Goal: Task Accomplishment & Management: Manage account settings

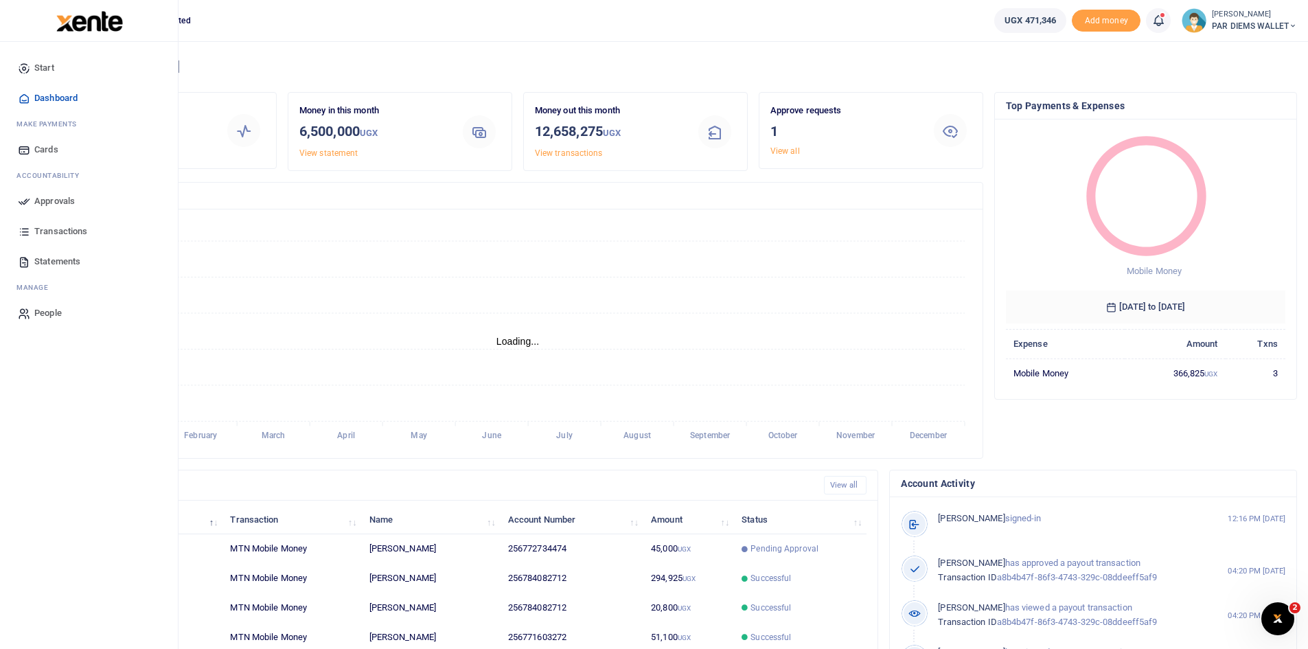
click at [61, 202] on span "Approvals" at bounding box center [54, 201] width 41 height 14
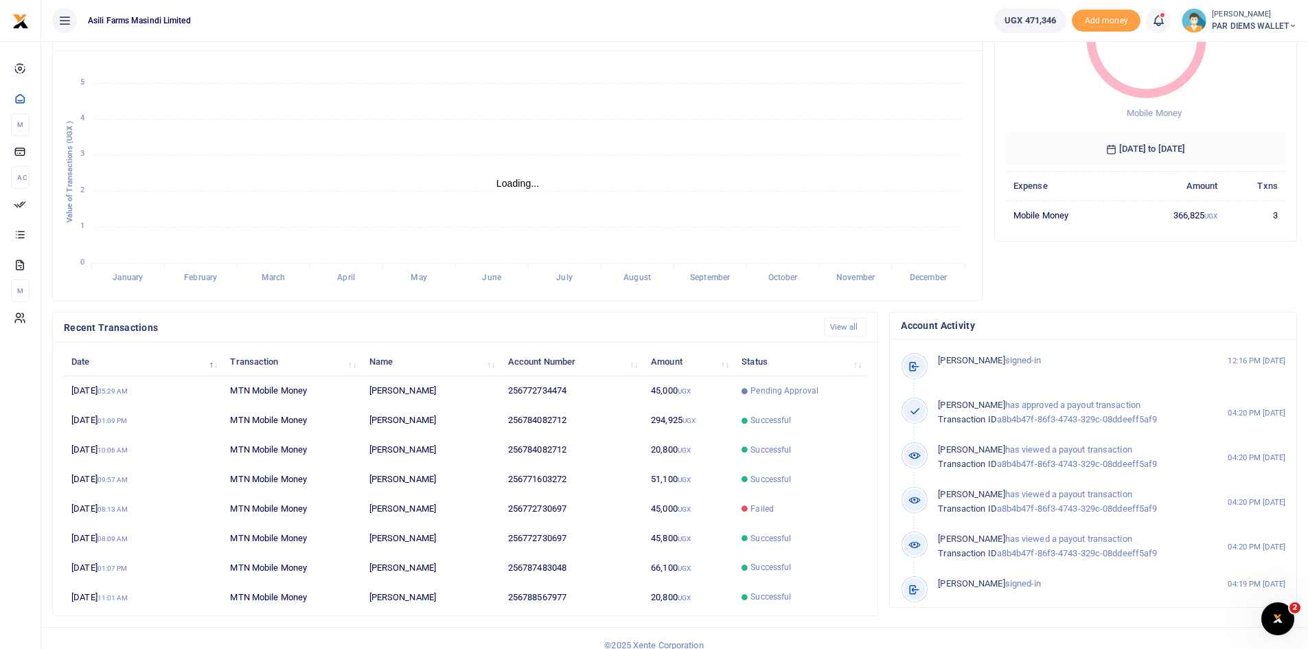
scroll to position [172, 0]
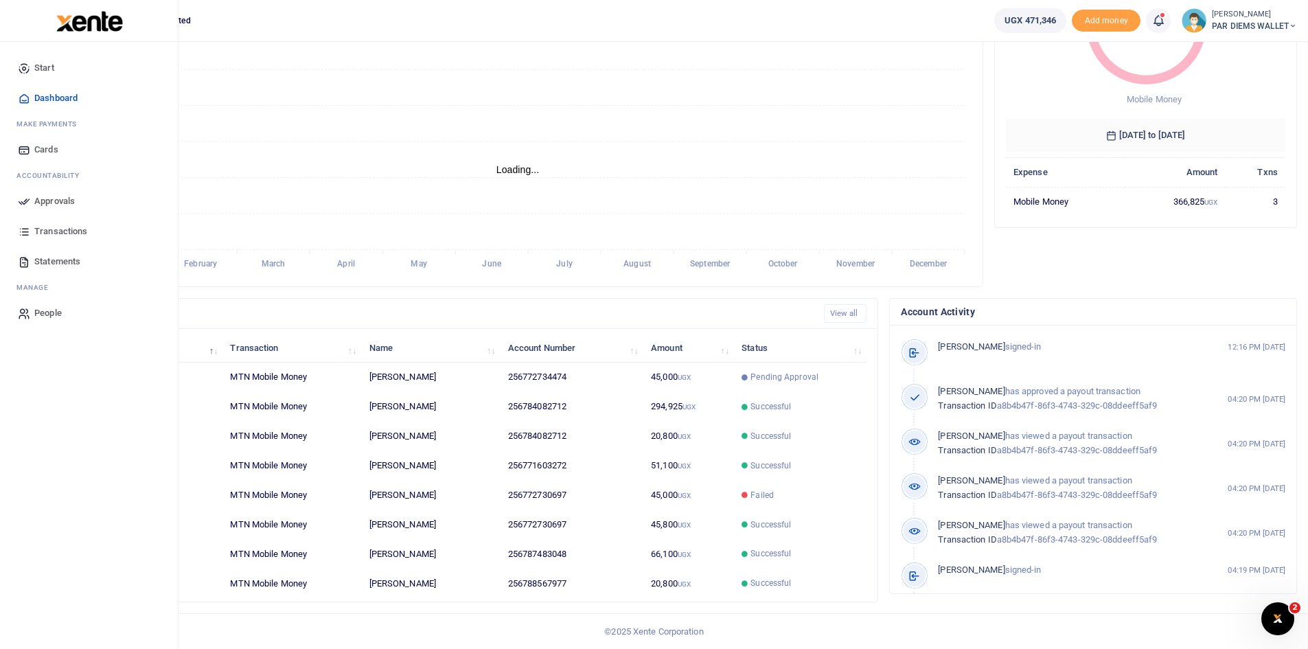
click at [54, 201] on span "Approvals" at bounding box center [54, 201] width 41 height 14
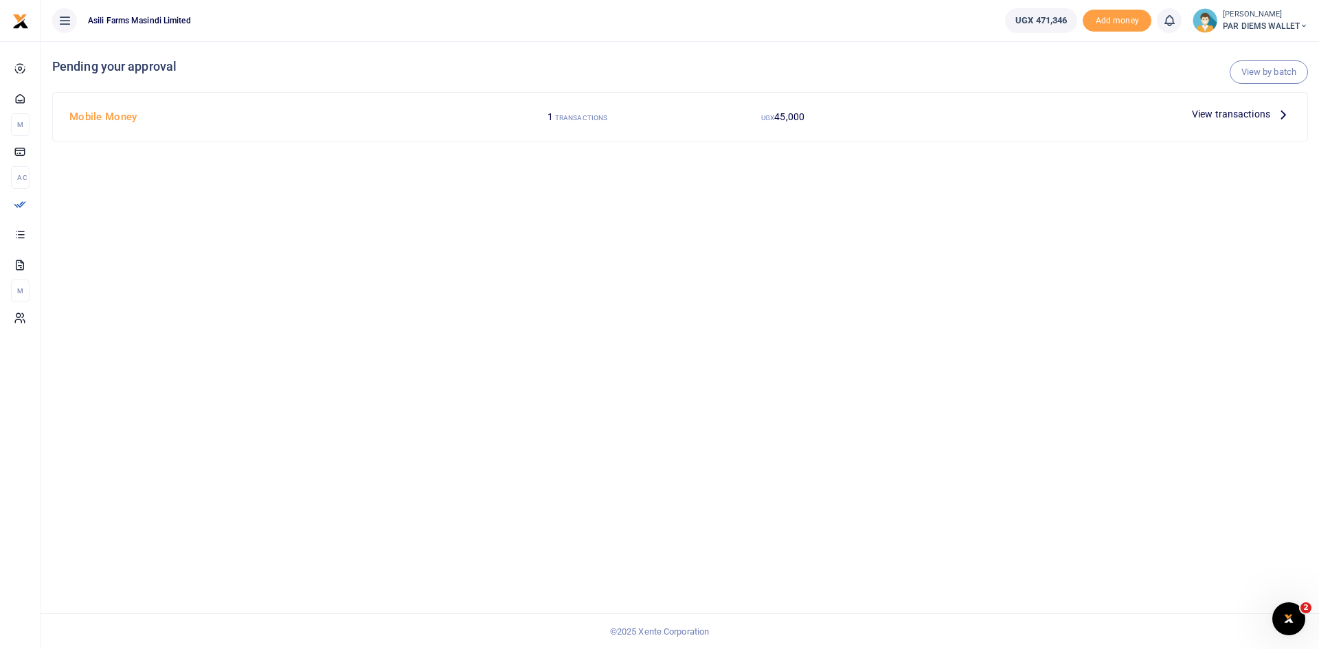
click at [1282, 113] on icon at bounding box center [1282, 113] width 15 height 15
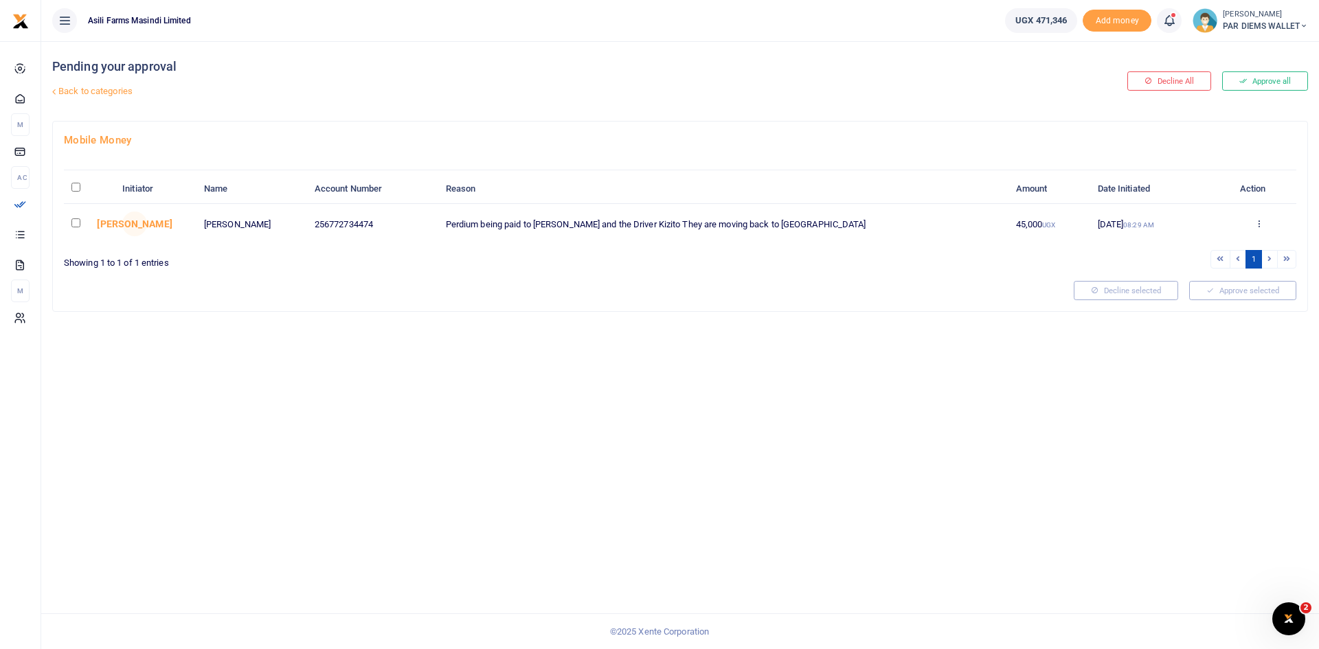
click at [77, 225] on input "checkbox" at bounding box center [75, 222] width 9 height 9
checkbox input "true"
click at [1196, 296] on button "Approve selected (1)" at bounding box center [1237, 290] width 117 height 19
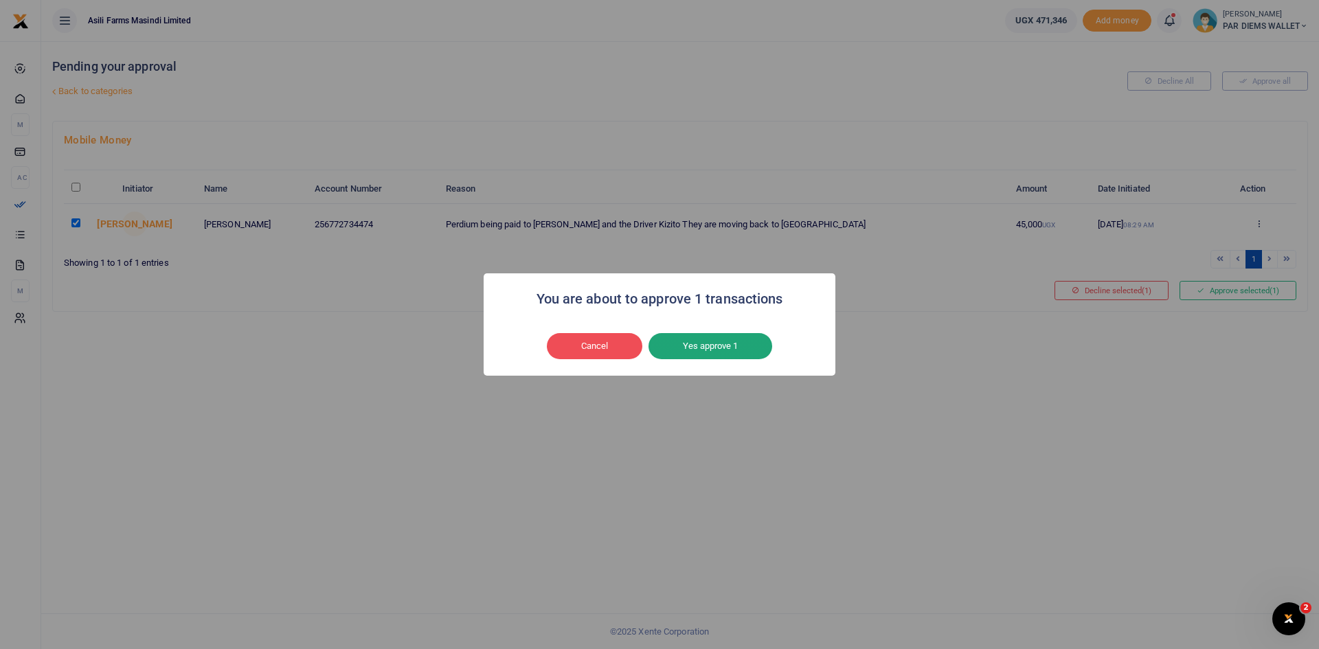
click at [729, 347] on button "Yes approve 1" at bounding box center [710, 346] width 124 height 26
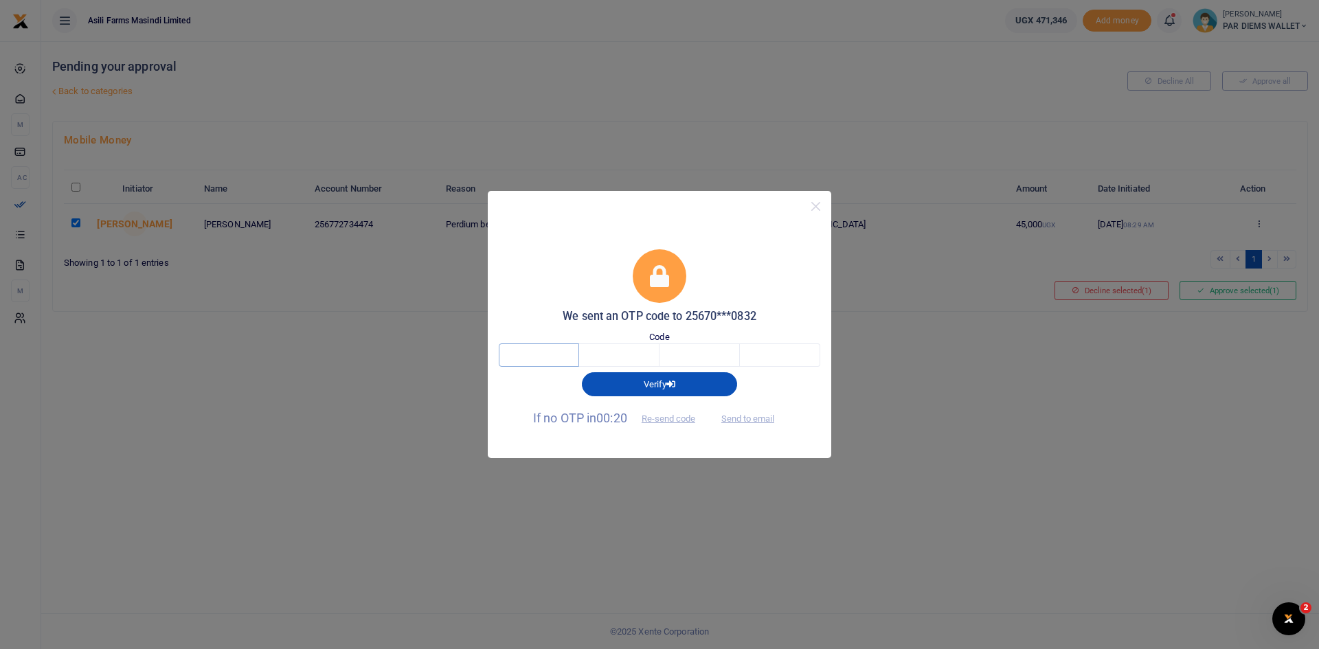
click at [530, 352] on input "text" at bounding box center [539, 354] width 80 height 23
type input "3"
type input "9"
type input "5"
